Goal: Task Accomplishment & Management: Manage account settings

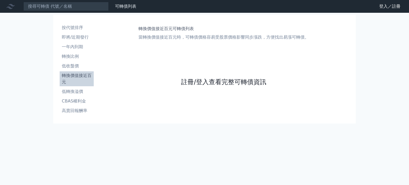
drag, startPoint x: 0, startPoint y: 0, endPoint x: 240, endPoint y: 79, distance: 252.7
click at [240, 79] on link "註冊/登入查看完整可轉債資訊" at bounding box center [223, 82] width 85 height 9
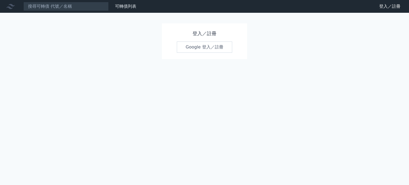
click at [209, 50] on link "Google 登入／註冊" at bounding box center [204, 47] width 55 height 11
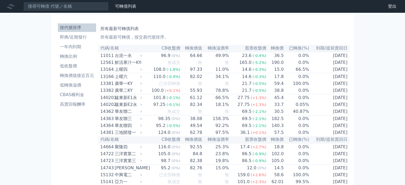
drag, startPoint x: 395, startPoint y: 1, endPoint x: 243, endPoint y: 6, distance: 152.0
click at [243, 6] on nav "可轉債列表 財務數據 可轉債列表 財務數據 登出 登出" at bounding box center [202, 6] width 405 height 13
